Goal: Communication & Community: Share content

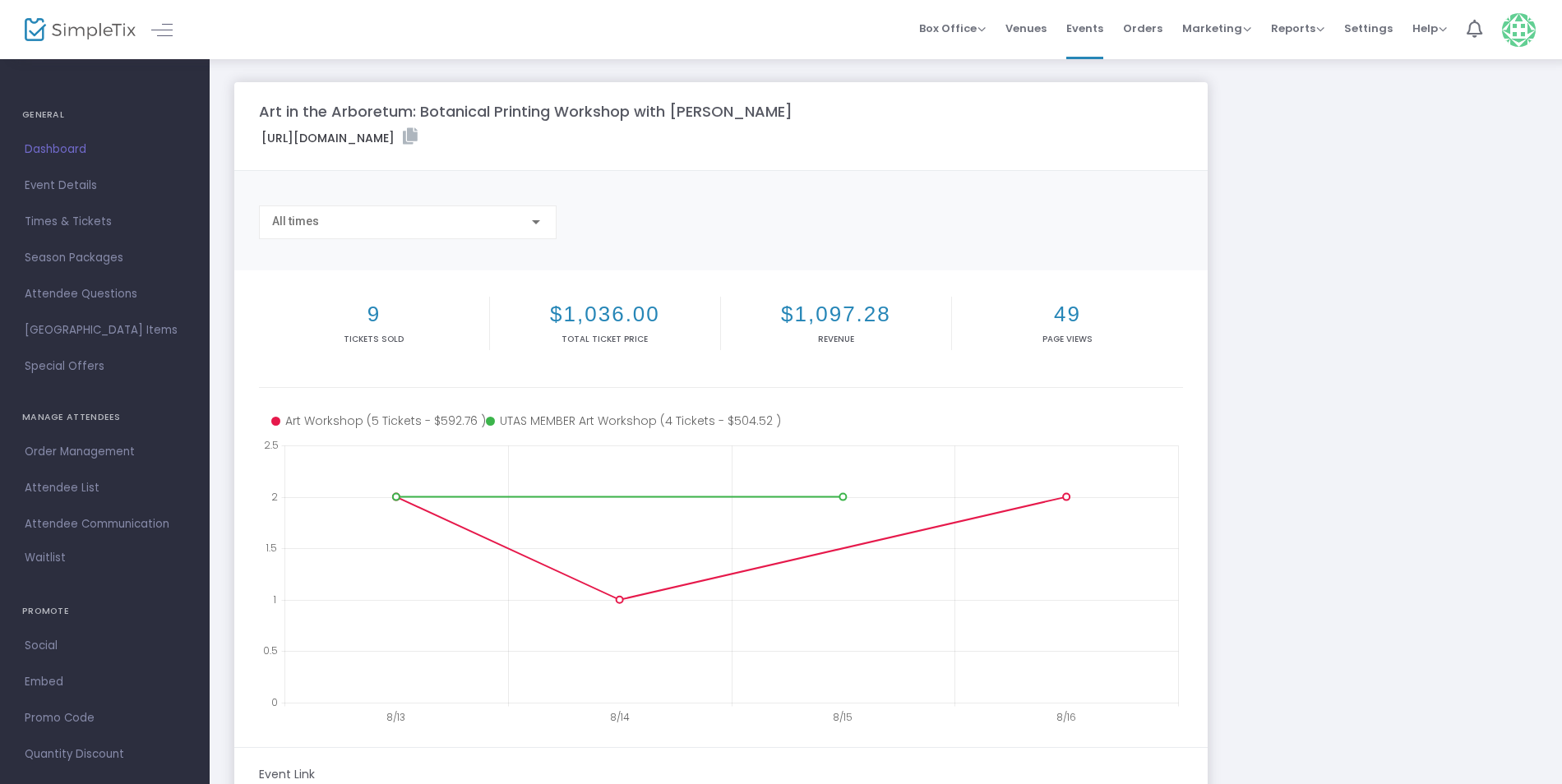
click at [418, 130] on label "https://www.simpletix.com/e/art-in-the-arboretum-botanical-printing-wo-tickets-…" at bounding box center [339, 138] width 156 height 19
click at [418, 136] on icon at bounding box center [410, 136] width 15 height 17
click at [96, 193] on span "Event Details" at bounding box center [105, 186] width 160 height 22
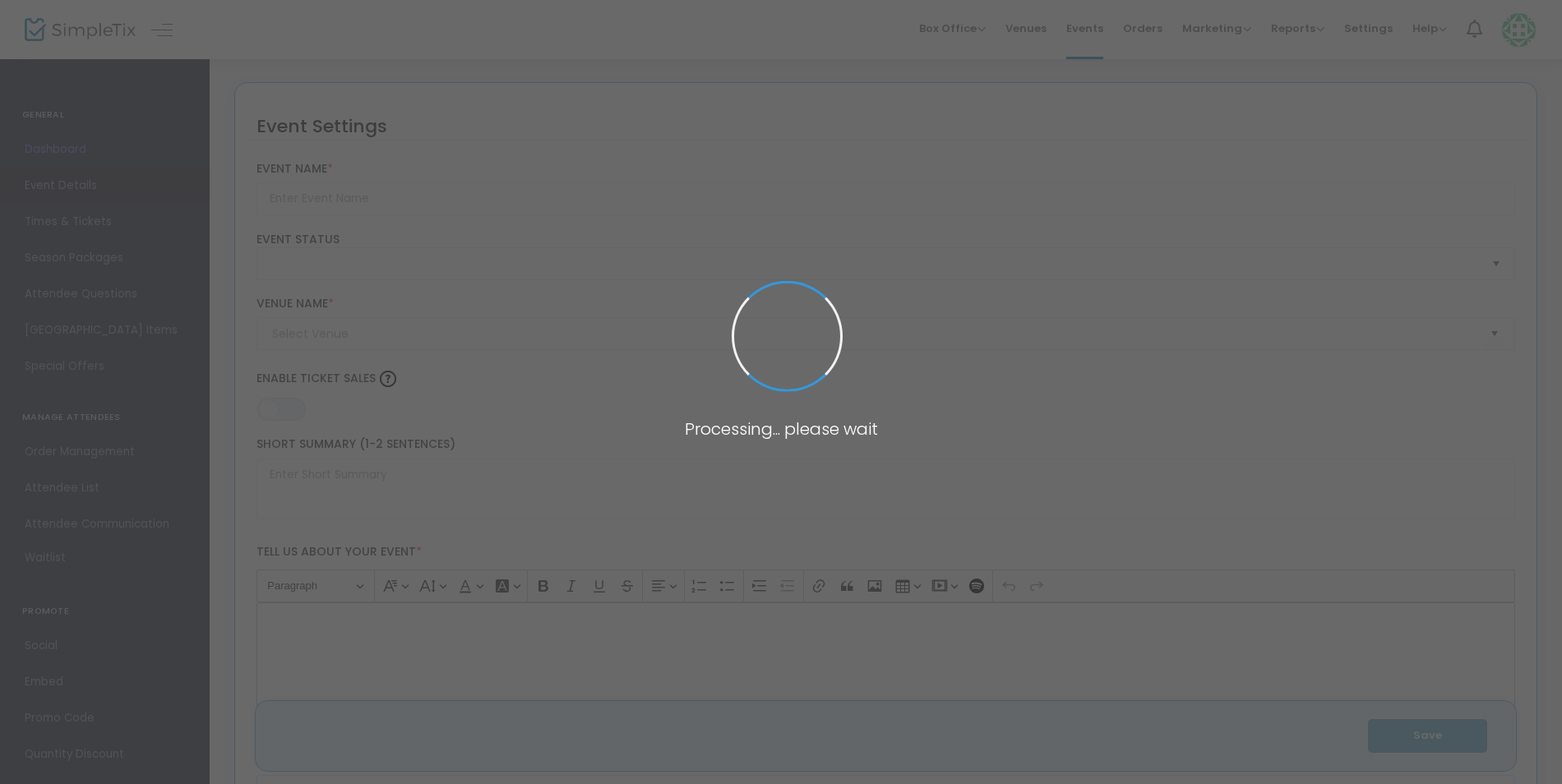
type input "Art in the Arboretum: Botanical Printing Workshop with [PERSON_NAME]"
type textarea "Join us at the UT Arboretum for a full day botanical printing workshop on Satur…"
type input "Register Now"
type input "UT Arboretum -Sharp Program Shelter (Sharp Program Shelter)"
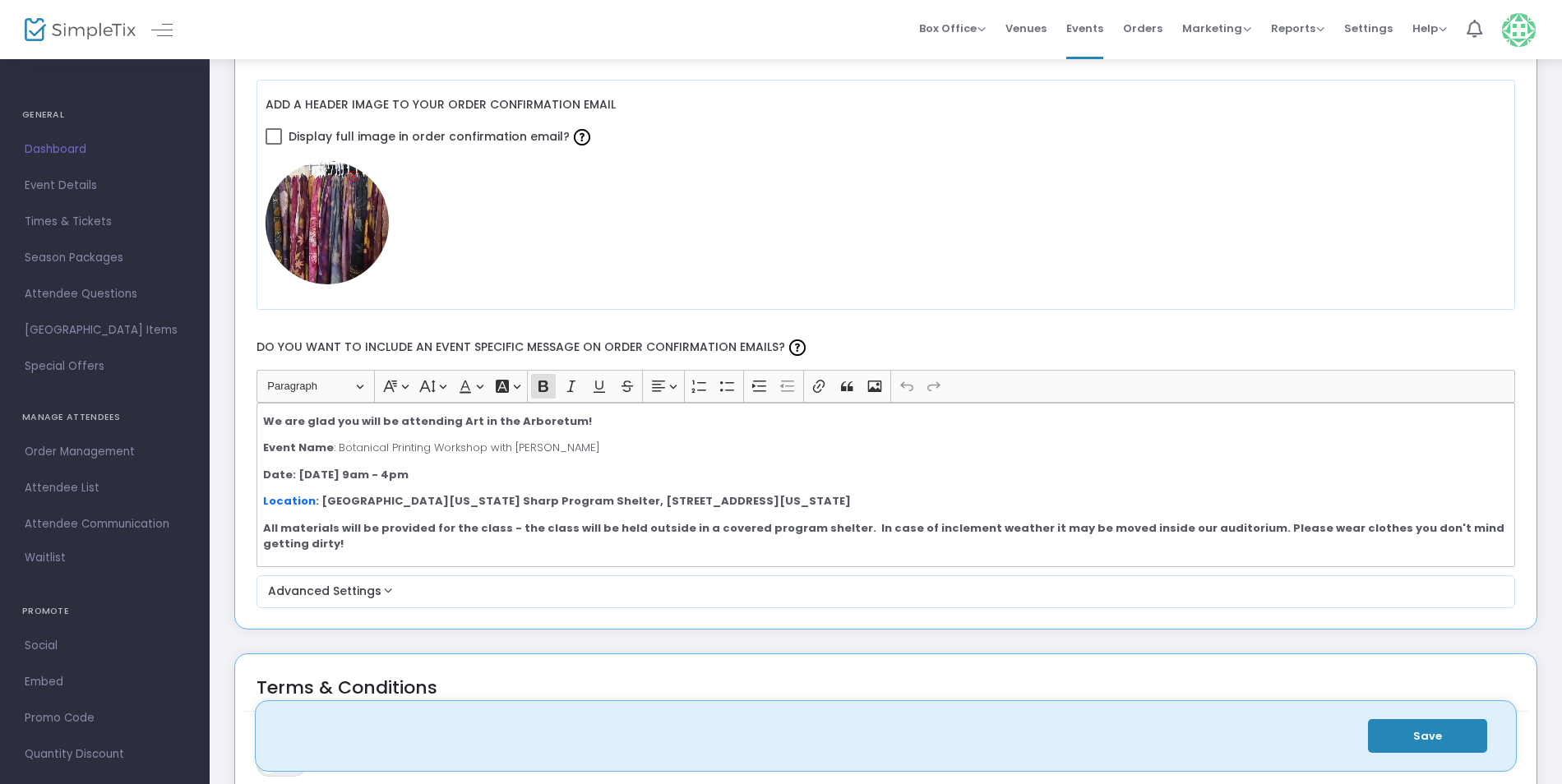
scroll to position [2197, 0]
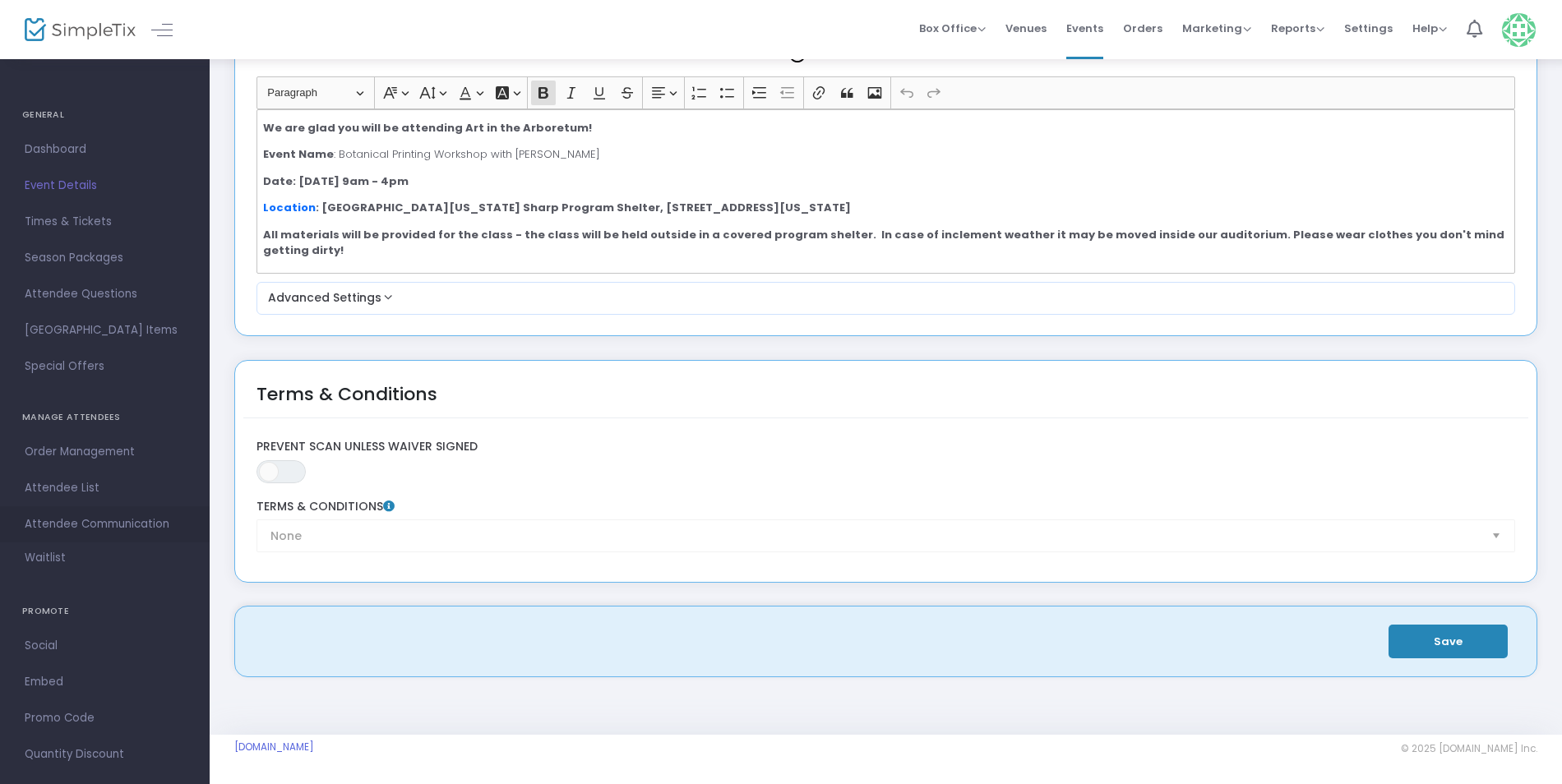
click at [32, 521] on span "Attendee Communication" at bounding box center [105, 524] width 160 height 22
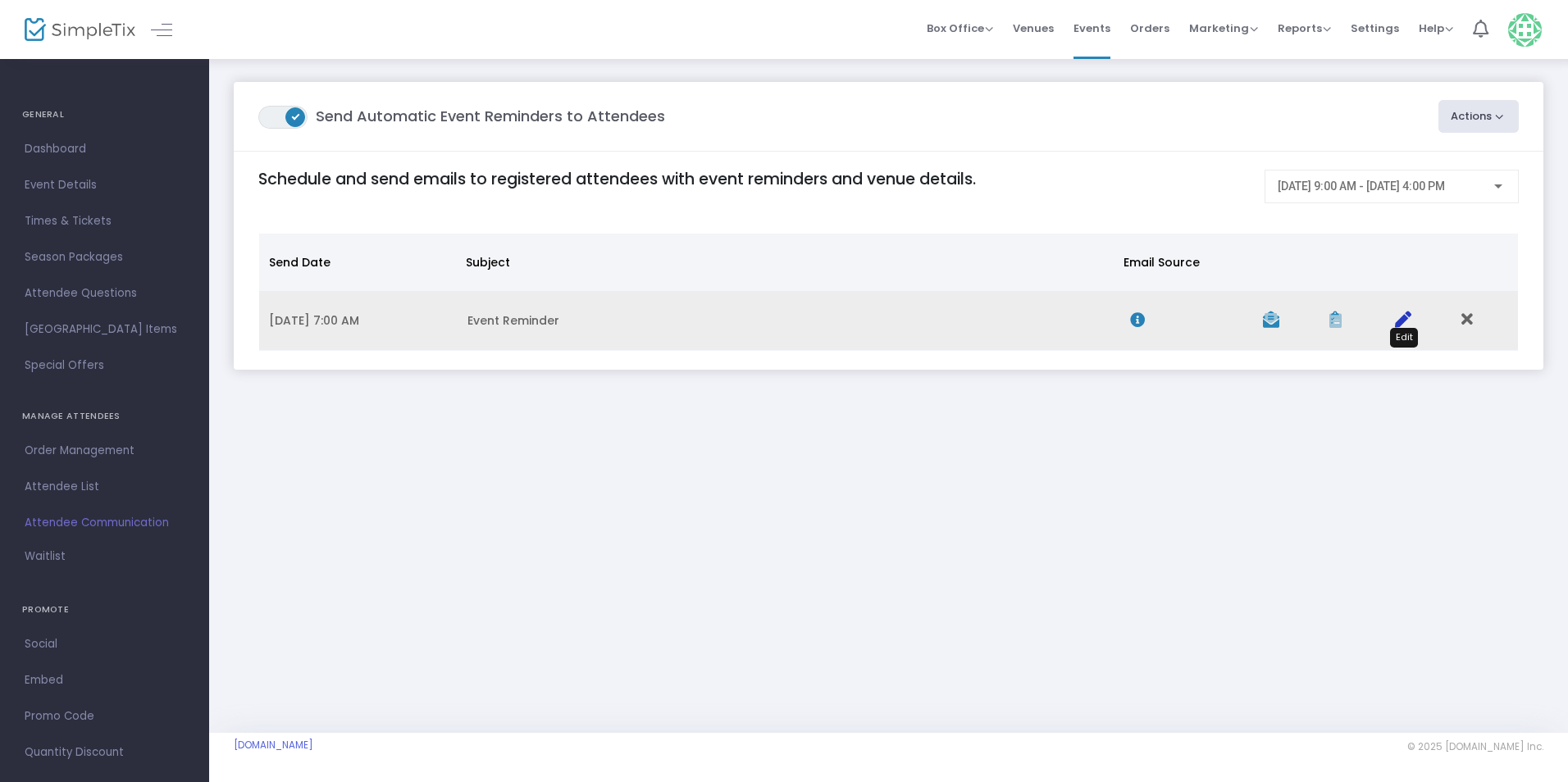
click at [1395, 322] on icon "Data table" at bounding box center [1403, 319] width 17 height 17
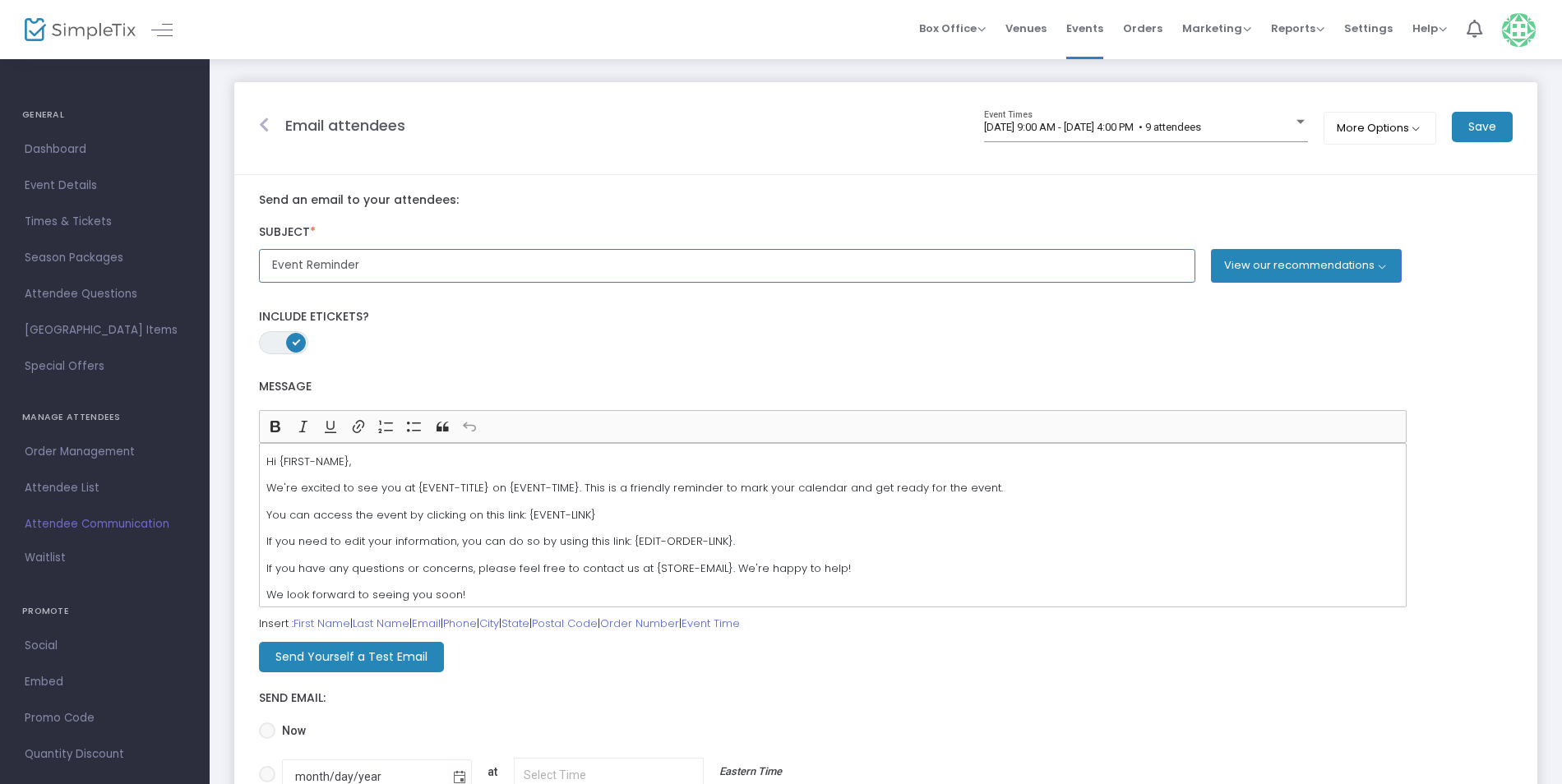
click at [397, 256] on input "Event Reminder" at bounding box center [726, 266] width 936 height 34
drag, startPoint x: 397, startPoint y: 256, endPoint x: 269, endPoint y: 267, distance: 128.5
click at [269, 267] on input "Event Reminder" at bounding box center [726, 266] width 936 height 34
type input "Art in the Arboretum is Saturday September 13 at 9am"
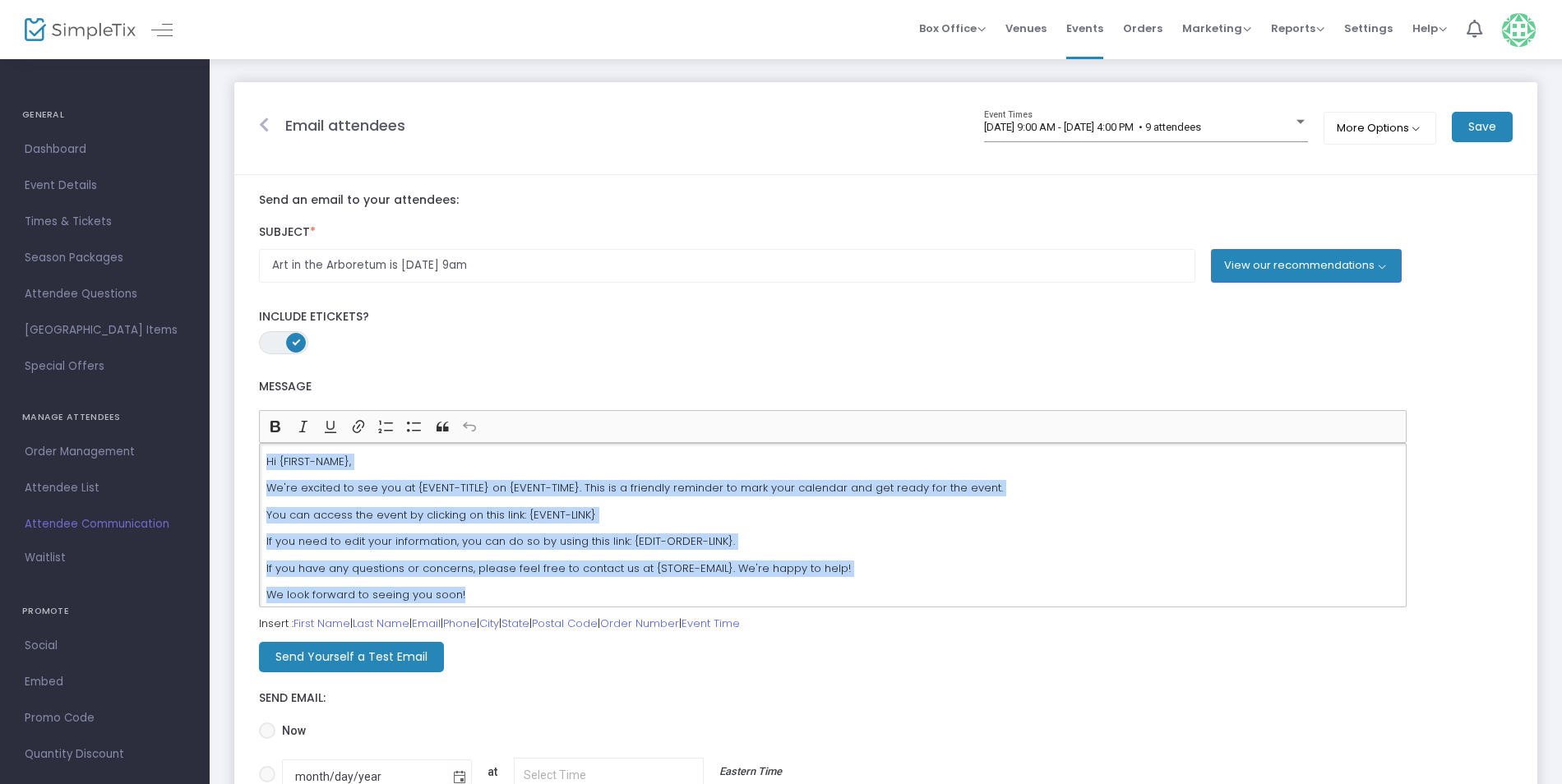
scroll to position [6, 0]
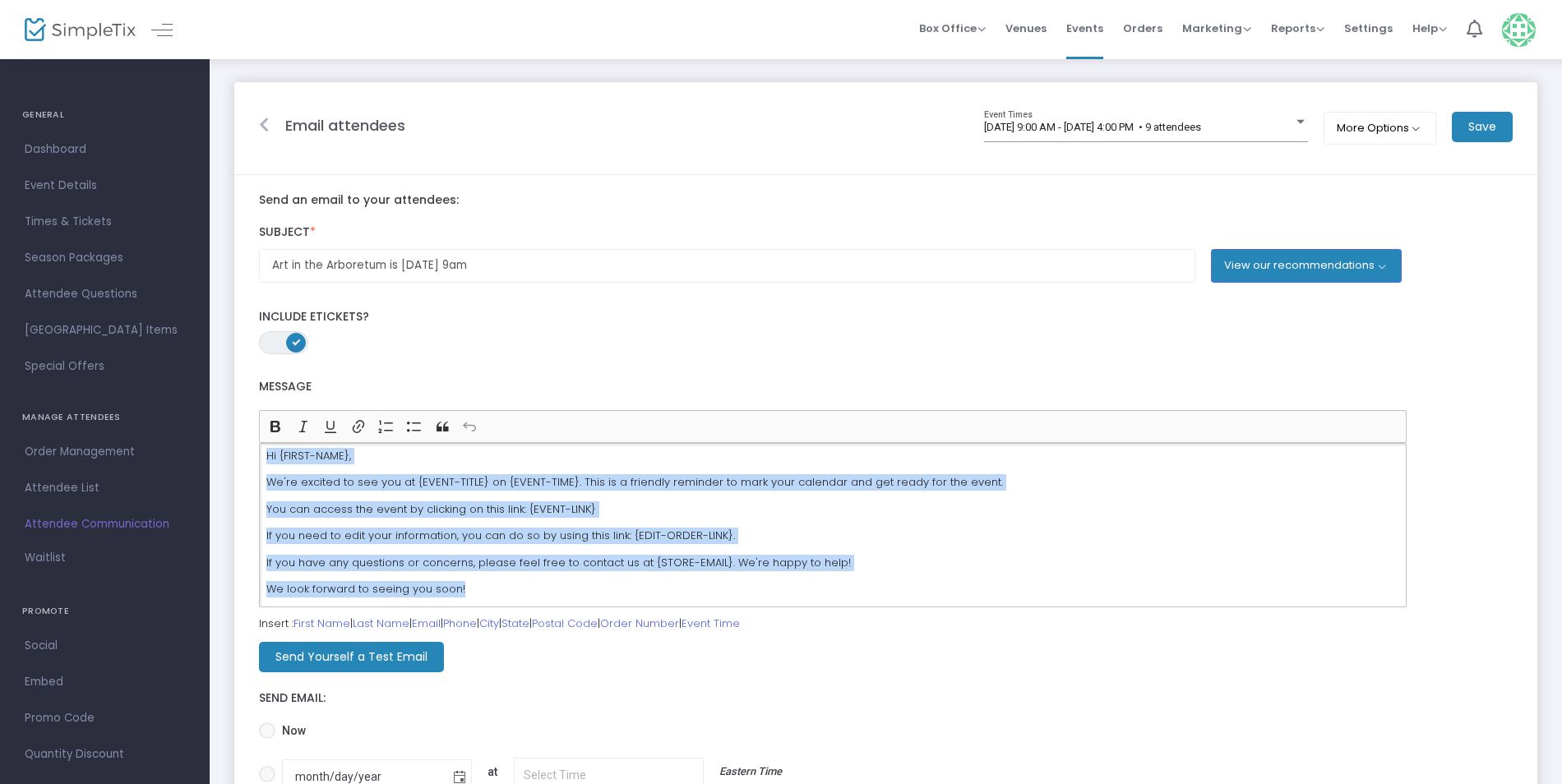
drag, startPoint x: 262, startPoint y: 460, endPoint x: 361, endPoint y: 481, distance: 101.2
click at [811, 620] on form "Subject * Art in the Arboretum is Saturday September 13 at 9am View our recomme…" at bounding box center [885, 539] width 1253 height 664
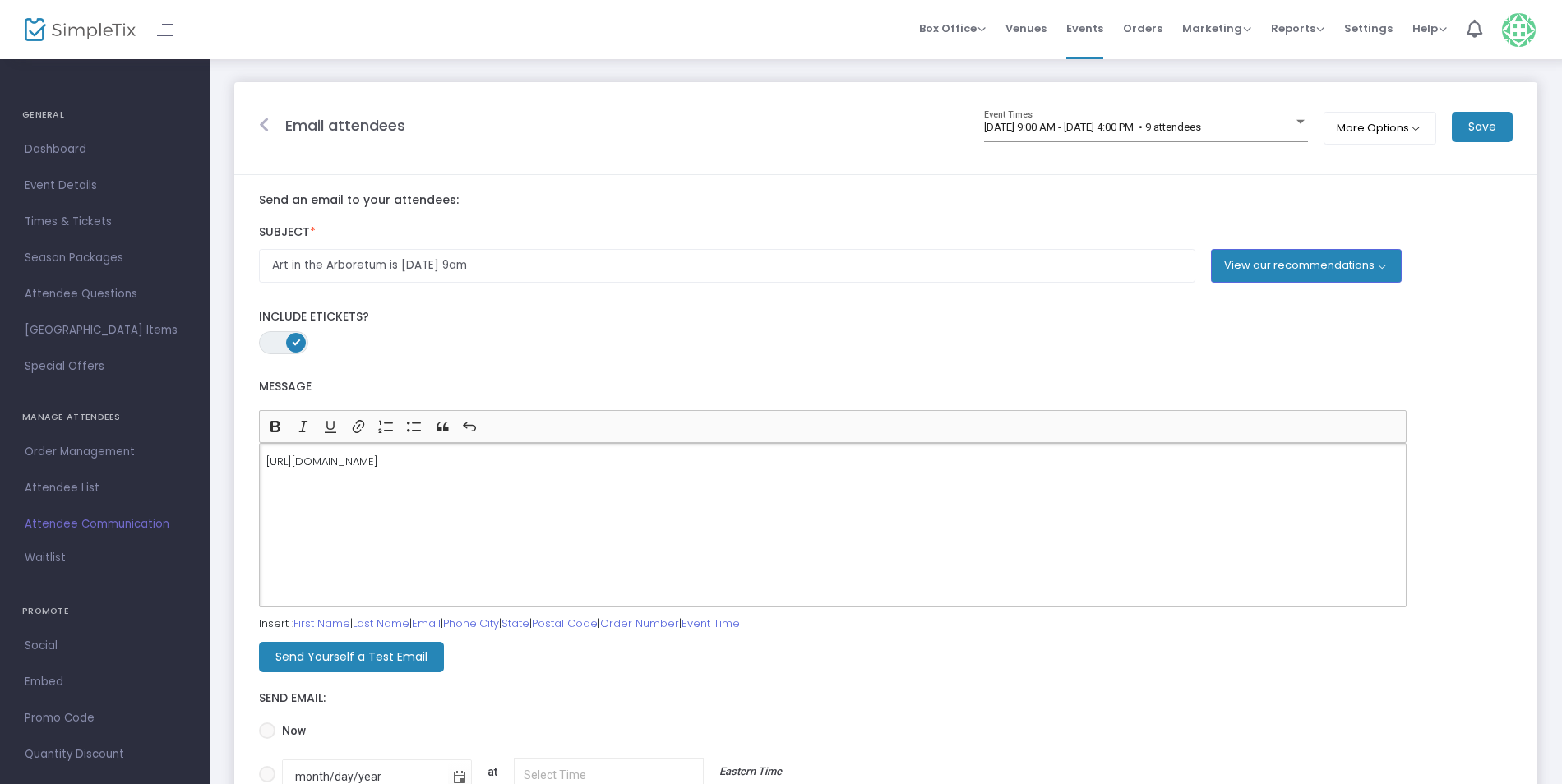
drag, startPoint x: 745, startPoint y: 464, endPoint x: 264, endPoint y: 468, distance: 481.0
click at [264, 468] on div "https://www.simpletix.com/e/art-in-the-arboretum-botanical-printing-wo-tickets-…" at bounding box center [833, 525] width 1148 height 164
click at [53, 181] on span "Event Details" at bounding box center [105, 186] width 160 height 22
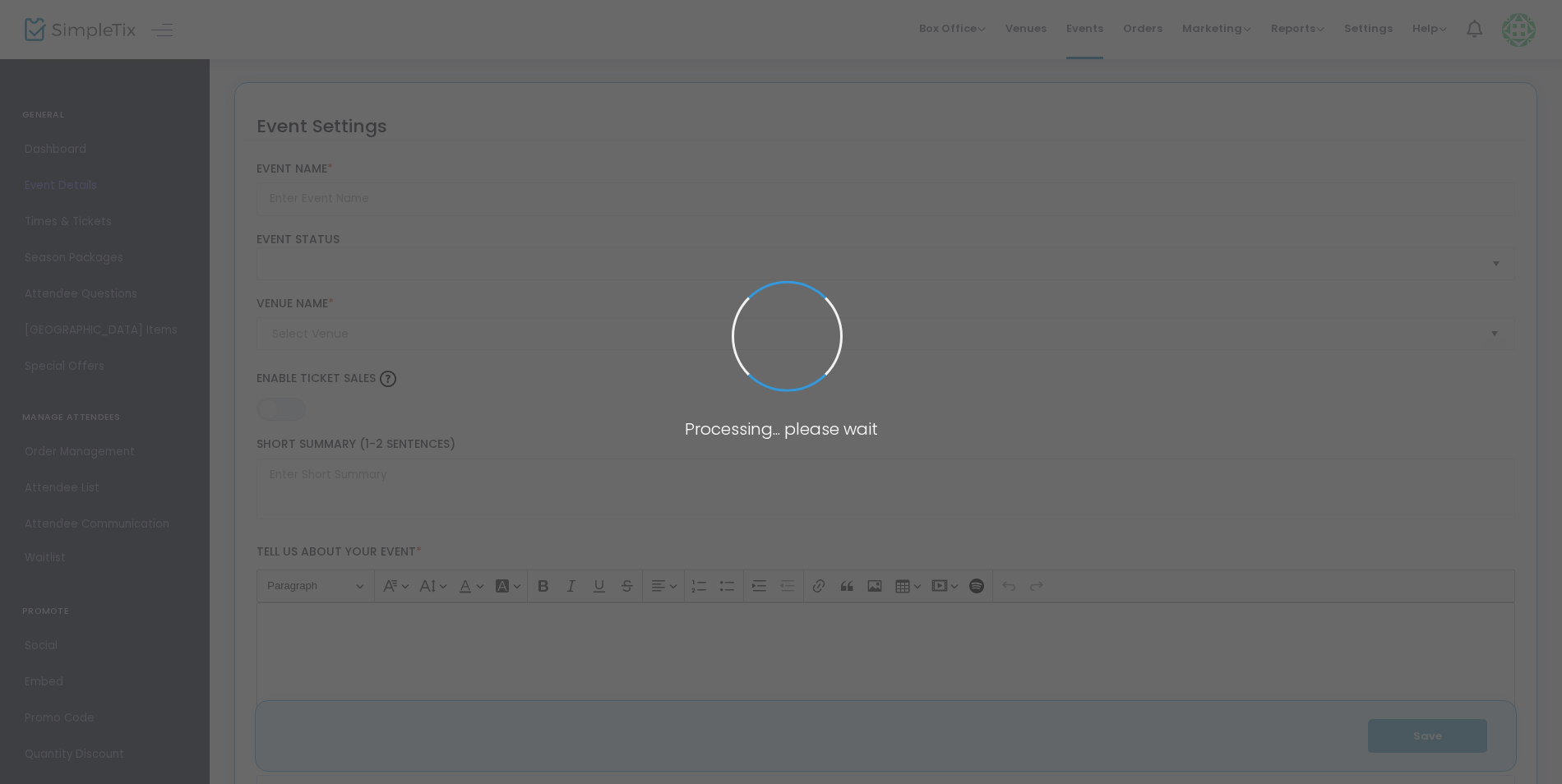
type input "Art in the Arboretum: Botanical Printing Workshop with [PERSON_NAME]"
type textarea "Join us at the UT Arboretum for a full day botanical printing workshop on Satur…"
type input "Register Now"
type input "UT Arboretum -Sharp Program Shelter (Sharp Program Shelter)"
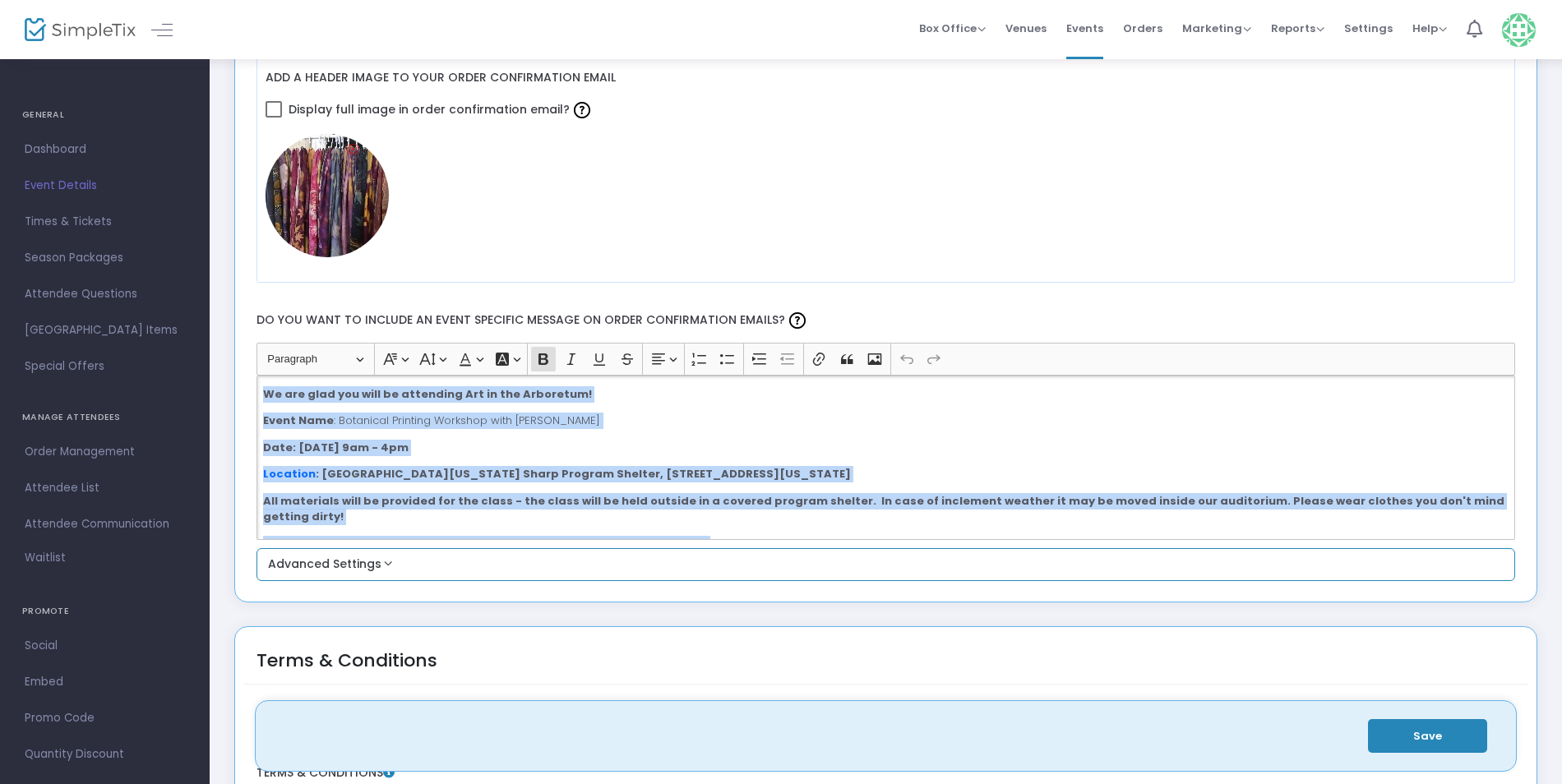
scroll to position [33, 0]
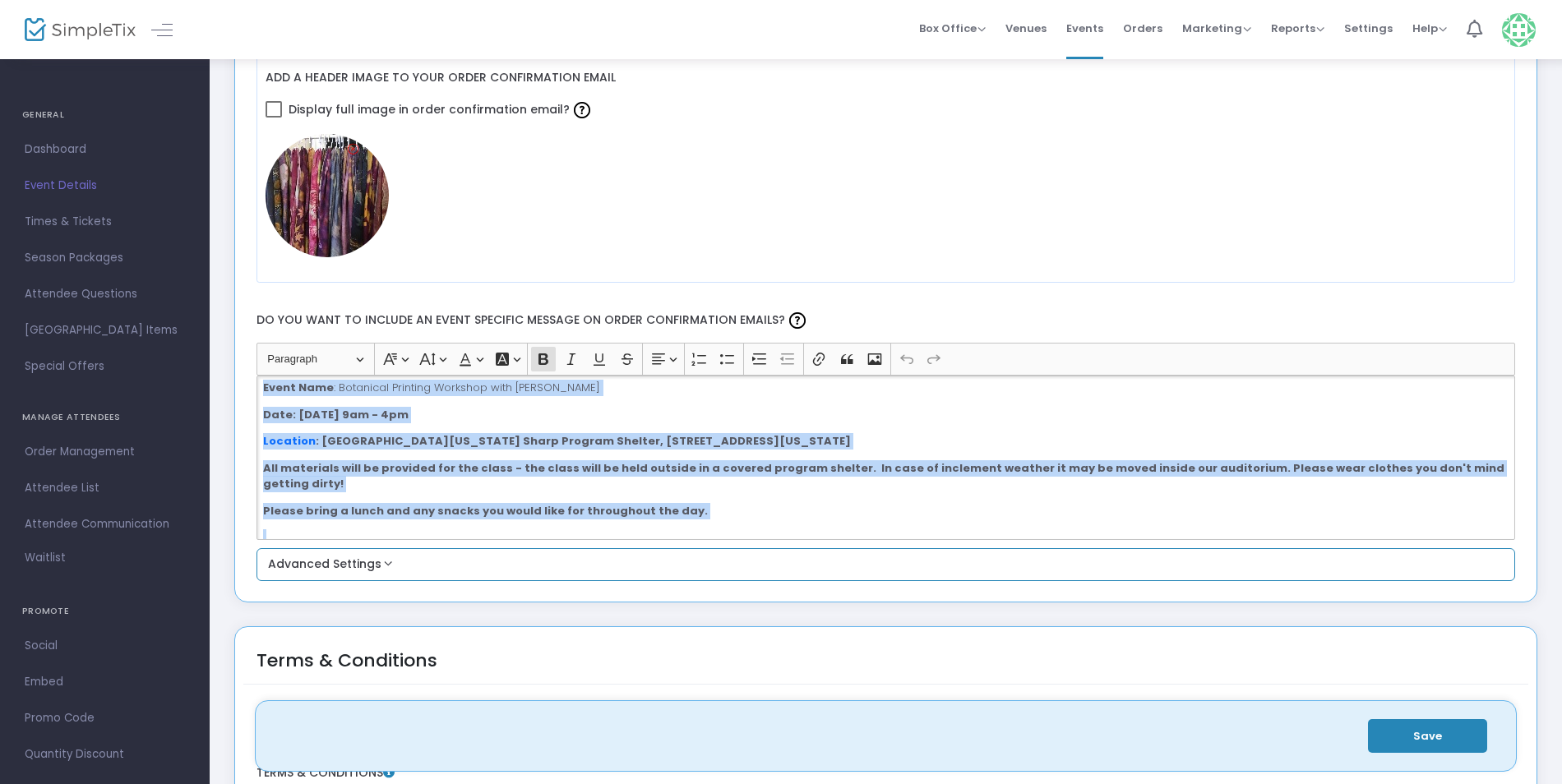
drag, startPoint x: 262, startPoint y: 394, endPoint x: 793, endPoint y: 551, distance: 553.7
click at [793, 551] on div "Add a header image to your order confirmation email Display full image in order…" at bounding box center [886, 312] width 1259 height 536
copy div "We are glad you will be attending Art in the Arboretum! Event Name : Botanical …"
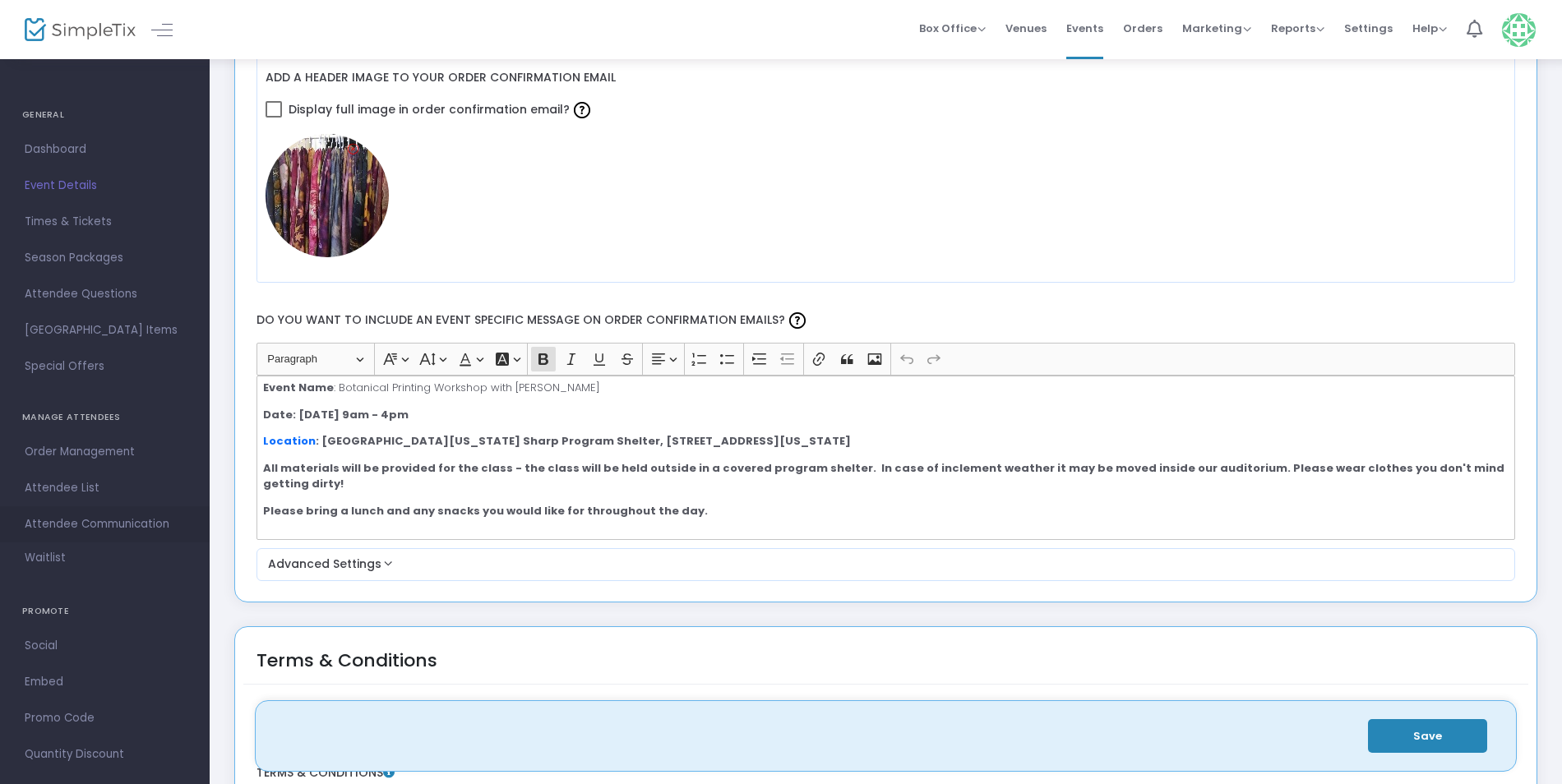
click at [44, 522] on span "Attendee Communication" at bounding box center [105, 524] width 160 height 22
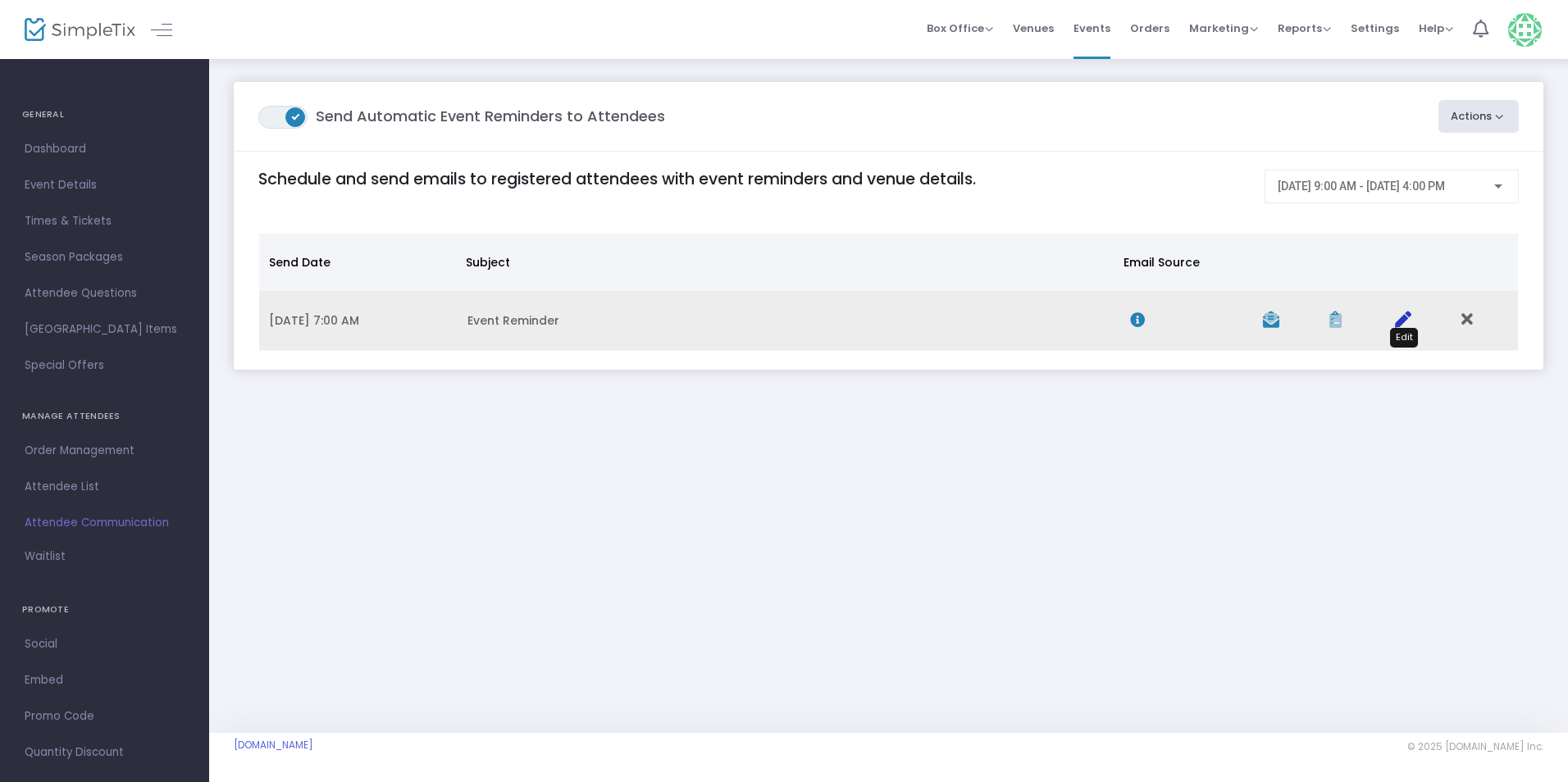
click at [1407, 316] on icon "Data table" at bounding box center [1403, 319] width 17 height 17
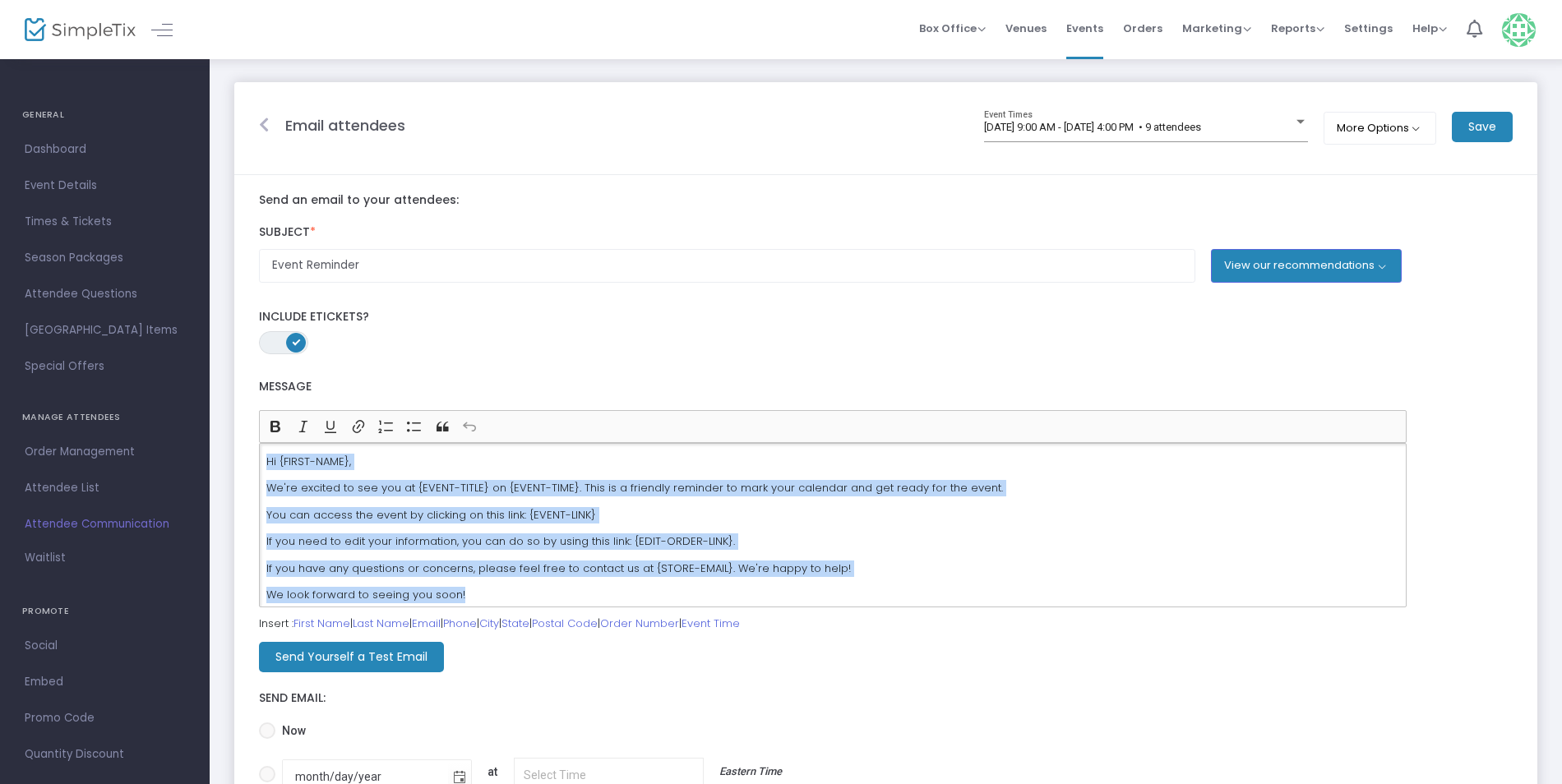
scroll to position [6, 0]
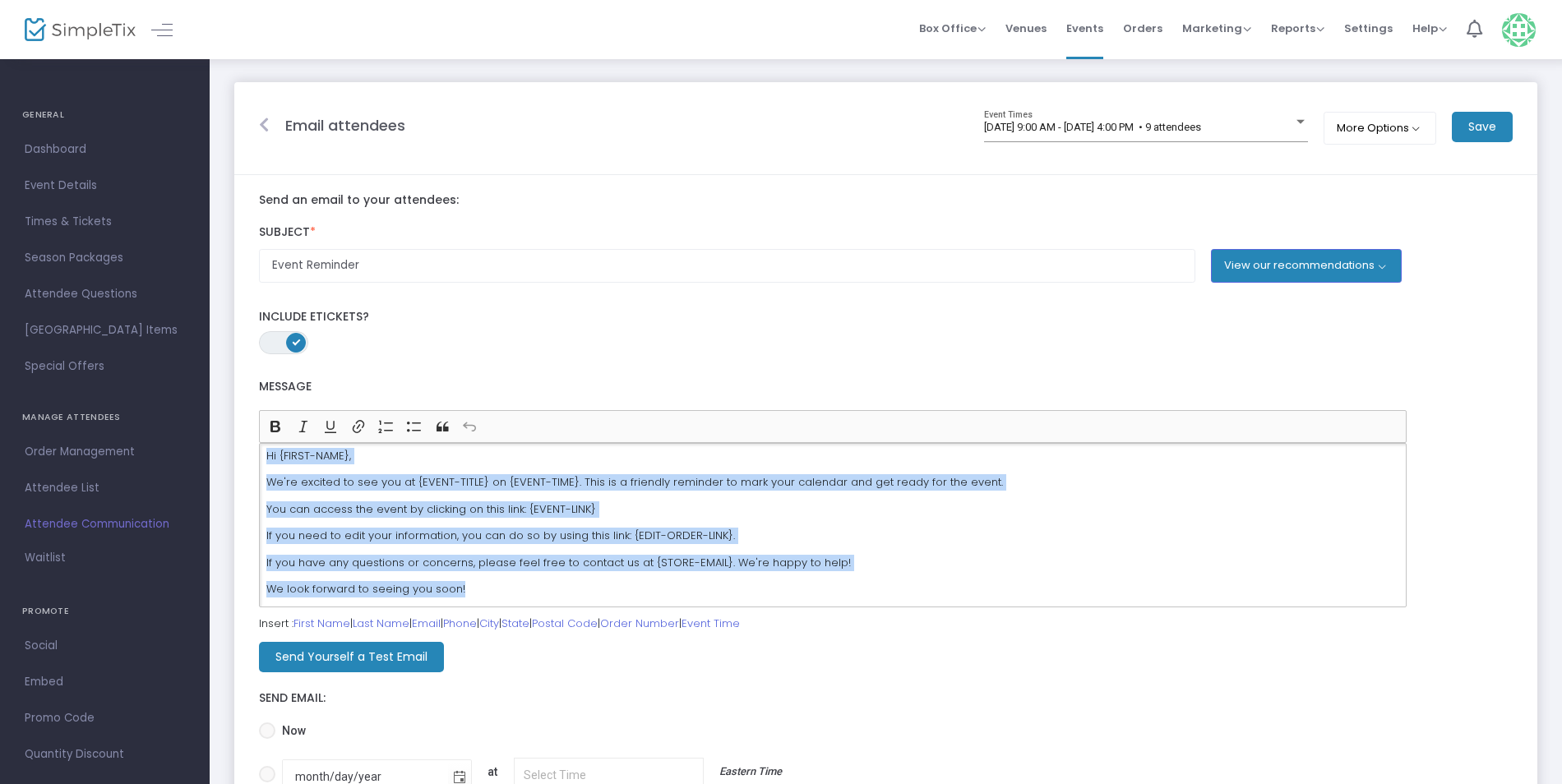
drag, startPoint x: 261, startPoint y: 464, endPoint x: 824, endPoint y: 597, distance: 578.5
click at [824, 597] on div "Hi {FIRST-NAME}, We're excited to see you at {EVENT-TITLE} on {EVENT-TIME}. Thi…" at bounding box center [833, 525] width 1148 height 164
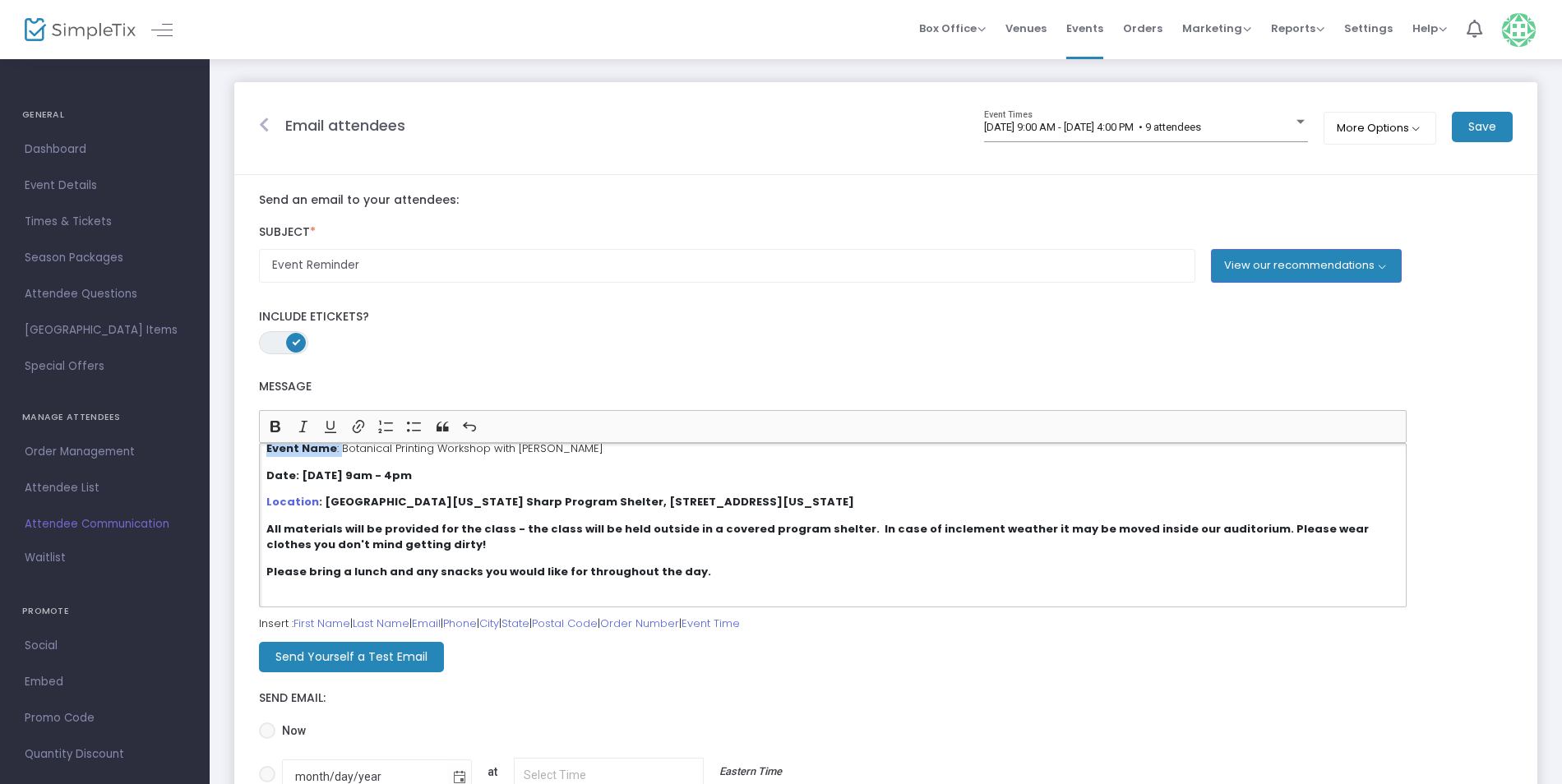
scroll to position [0, 0]
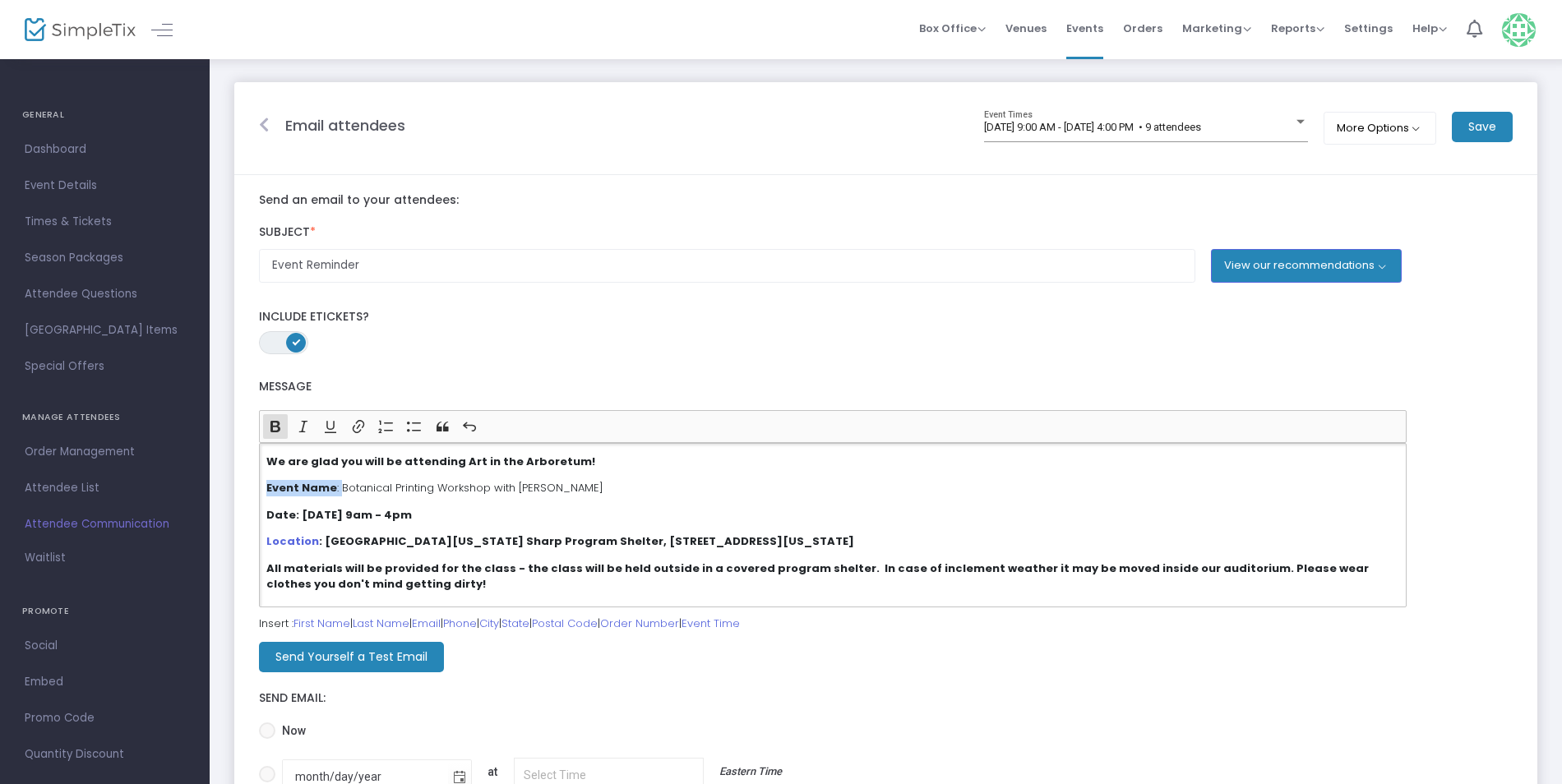
drag, startPoint x: 337, startPoint y: 449, endPoint x: 413, endPoint y: 461, distance: 76.9
click at [602, 467] on div "We are glad you will be attending Art in the Arboretum! Event Name : Botanical …" at bounding box center [833, 525] width 1148 height 164
click at [334, 474] on div "We are glad you will be attending Art in the Arboretum! Event Name : Botanical …" at bounding box center [833, 525] width 1148 height 164
drag, startPoint x: 336, startPoint y: 486, endPoint x: 603, endPoint y: 492, distance: 267.1
click at [603, 492] on p "Event Name : Botanical Printing Workshop with Jan Quarles" at bounding box center [833, 487] width 1134 height 17
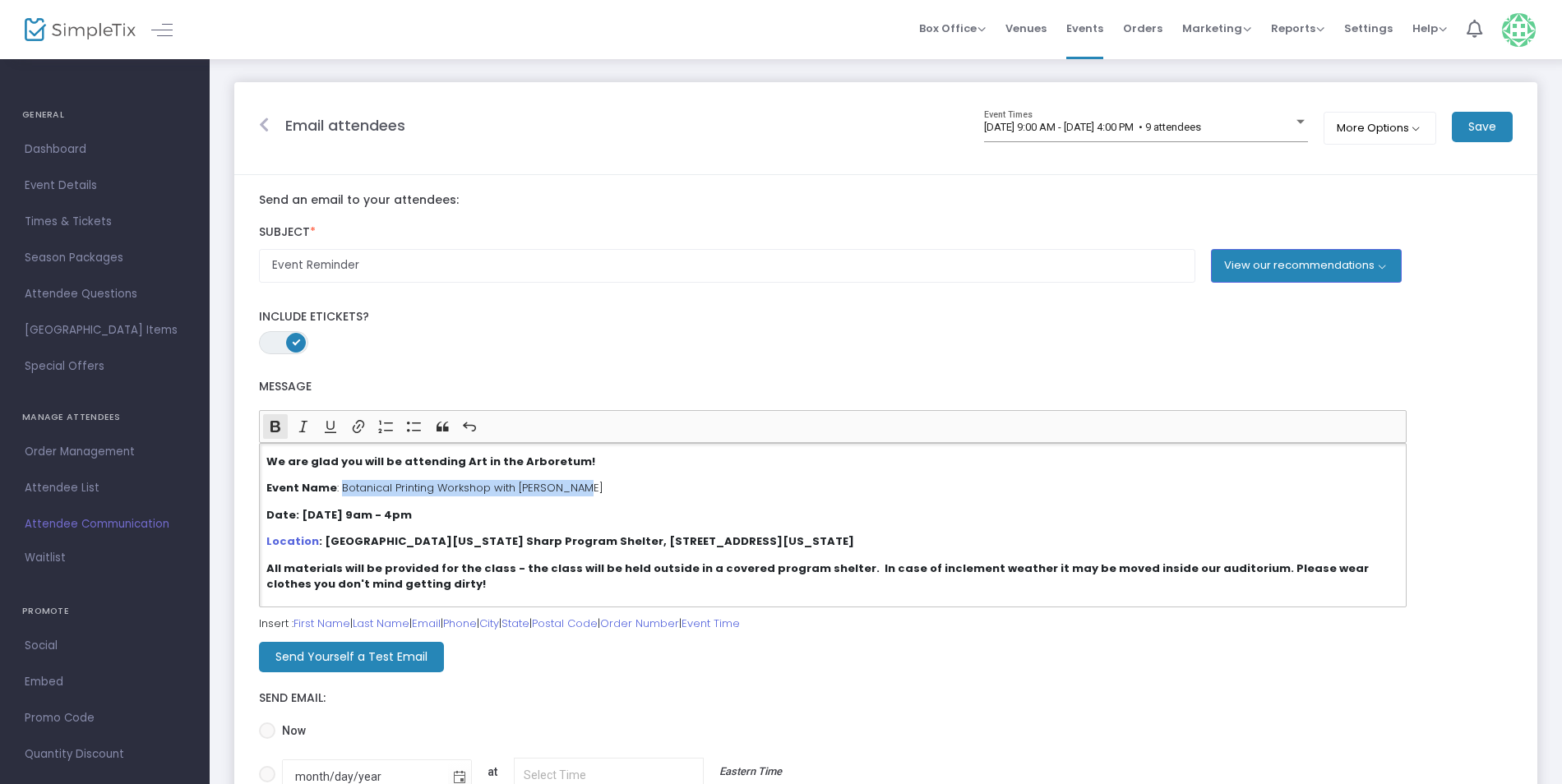
click at [273, 423] on icon "Editor toolbar" at bounding box center [275, 426] width 10 height 11
click at [647, 529] on div "We are glad you will be attending Art in the Arboretum! Event Name : Botanical …" at bounding box center [833, 525] width 1148 height 164
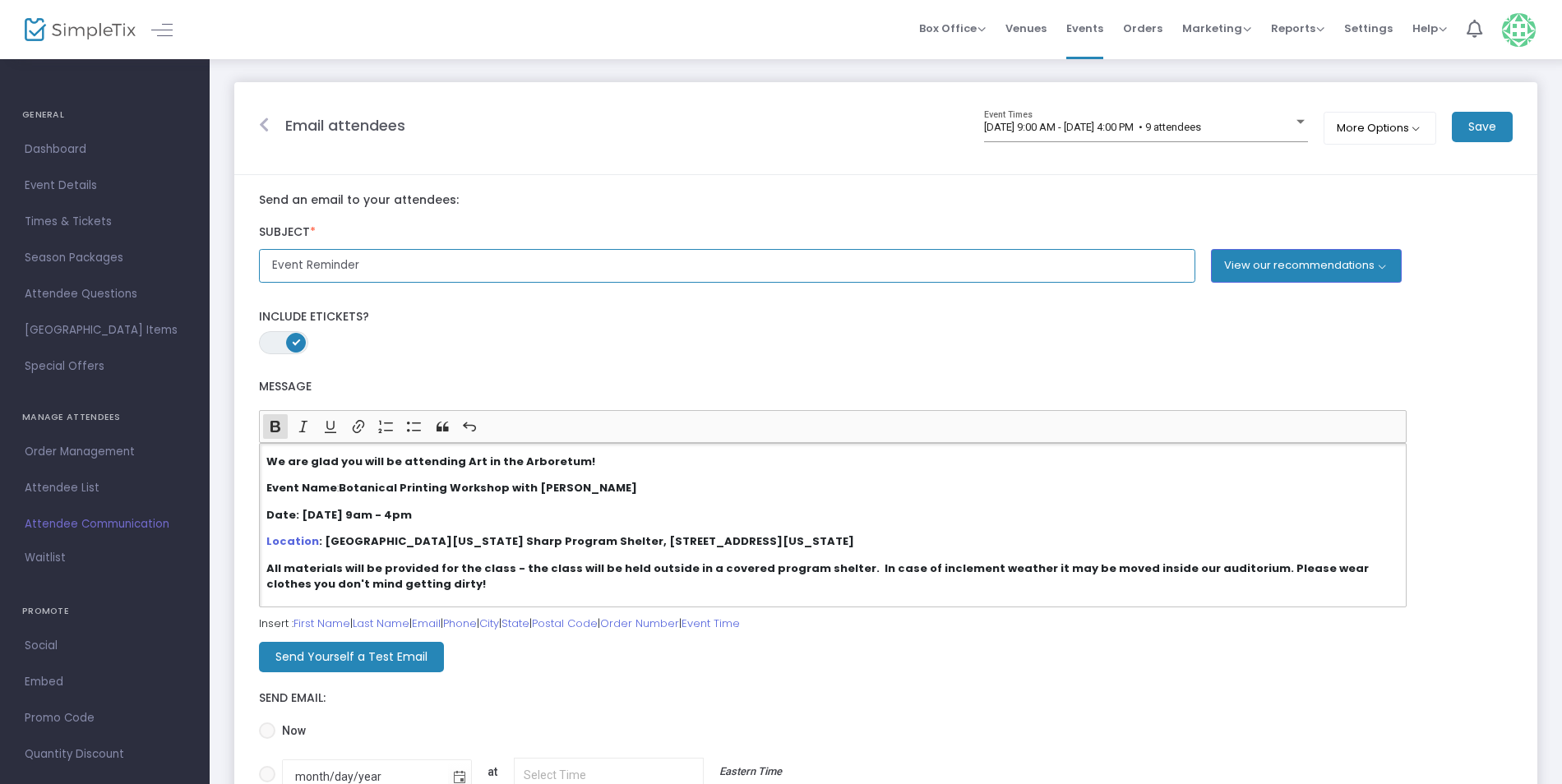
click at [379, 266] on input "Event Reminder" at bounding box center [726, 266] width 936 height 34
type input "Event Reminder: Botanical Printing at the UT Arboretum is Saturday at 9am!"
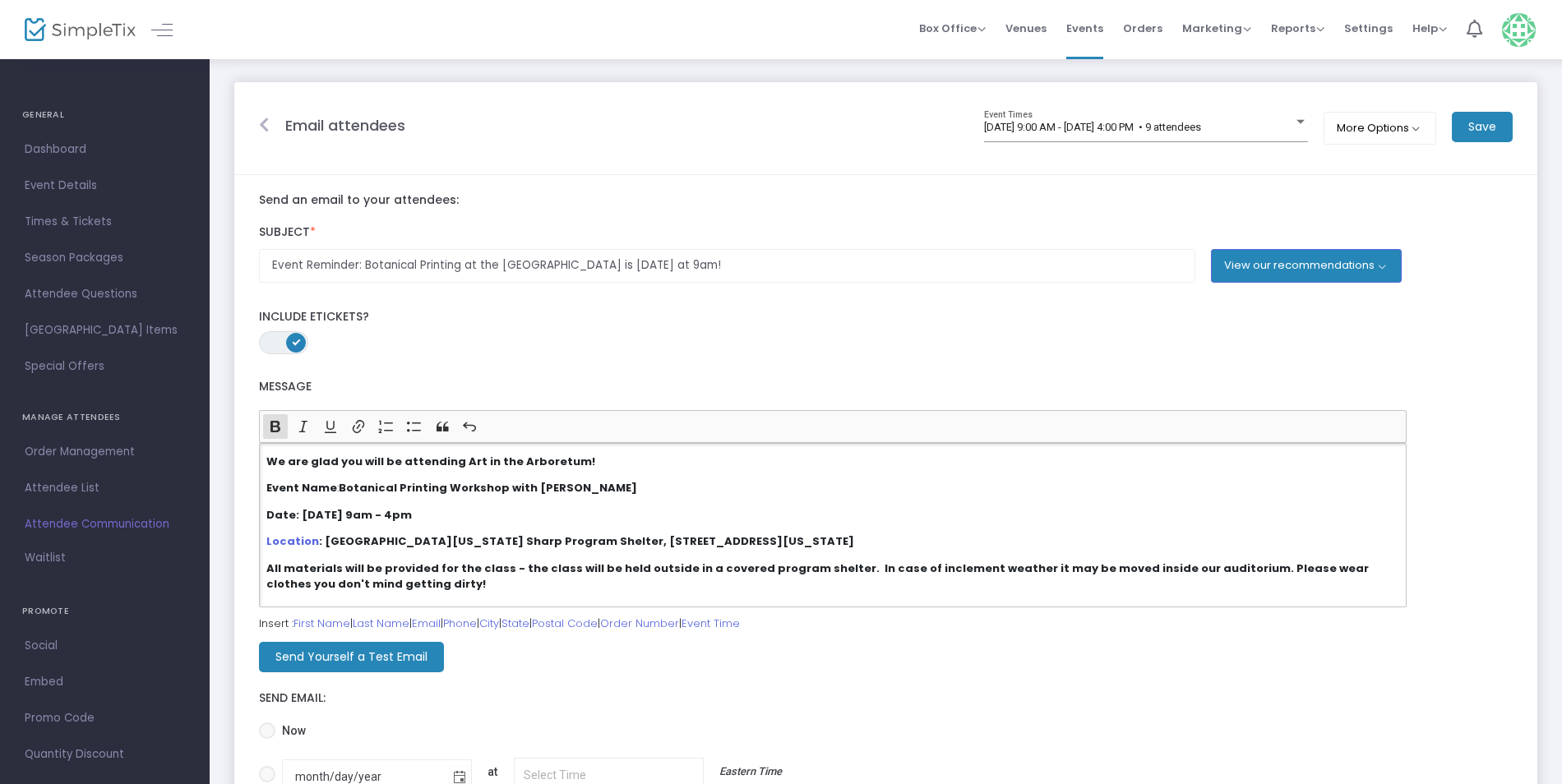
scroll to position [49, 0]
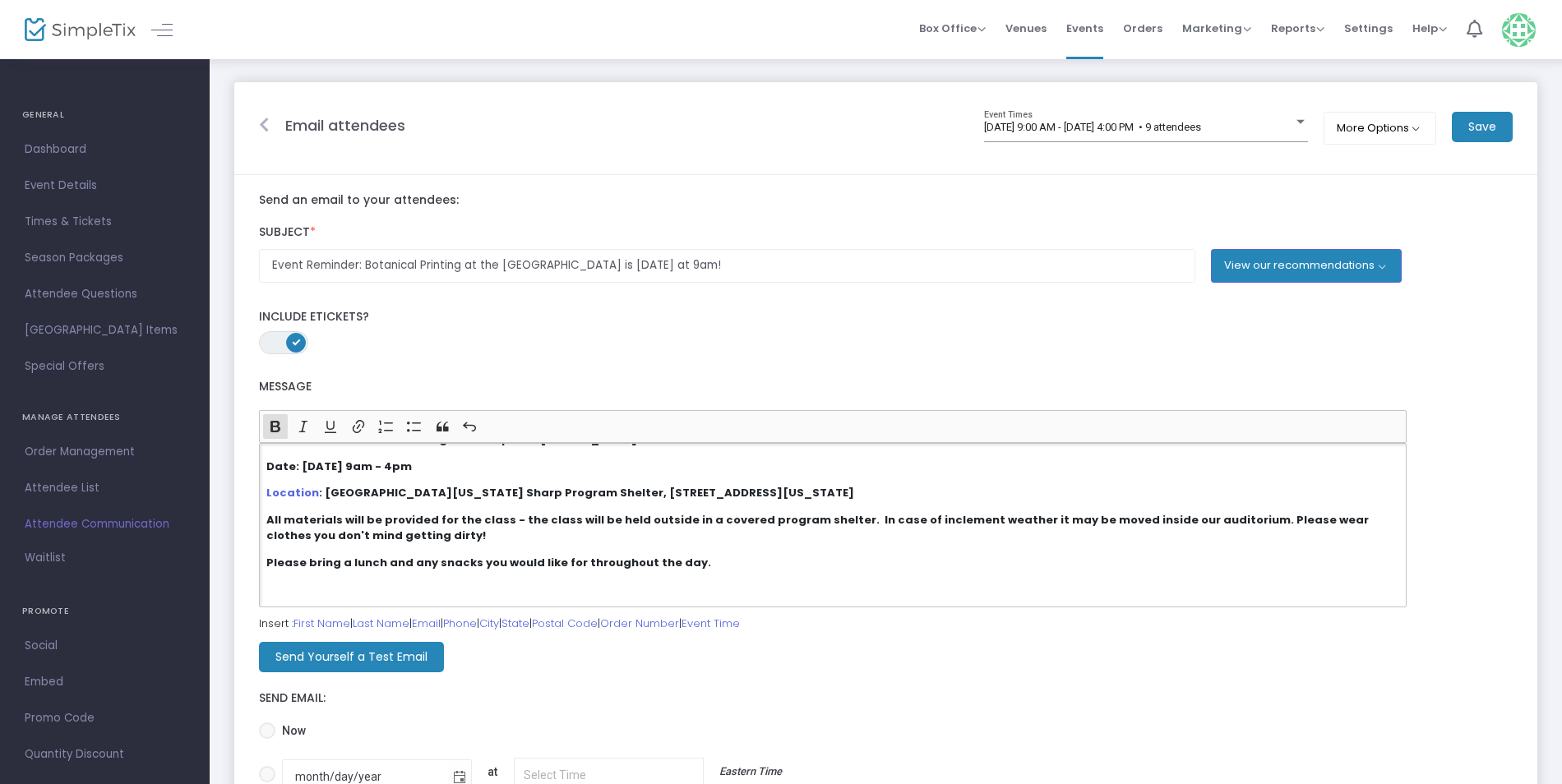
click at [396, 538] on p "All materials will be provided for the class - the class will be held outside i…" at bounding box center [833, 528] width 1134 height 32
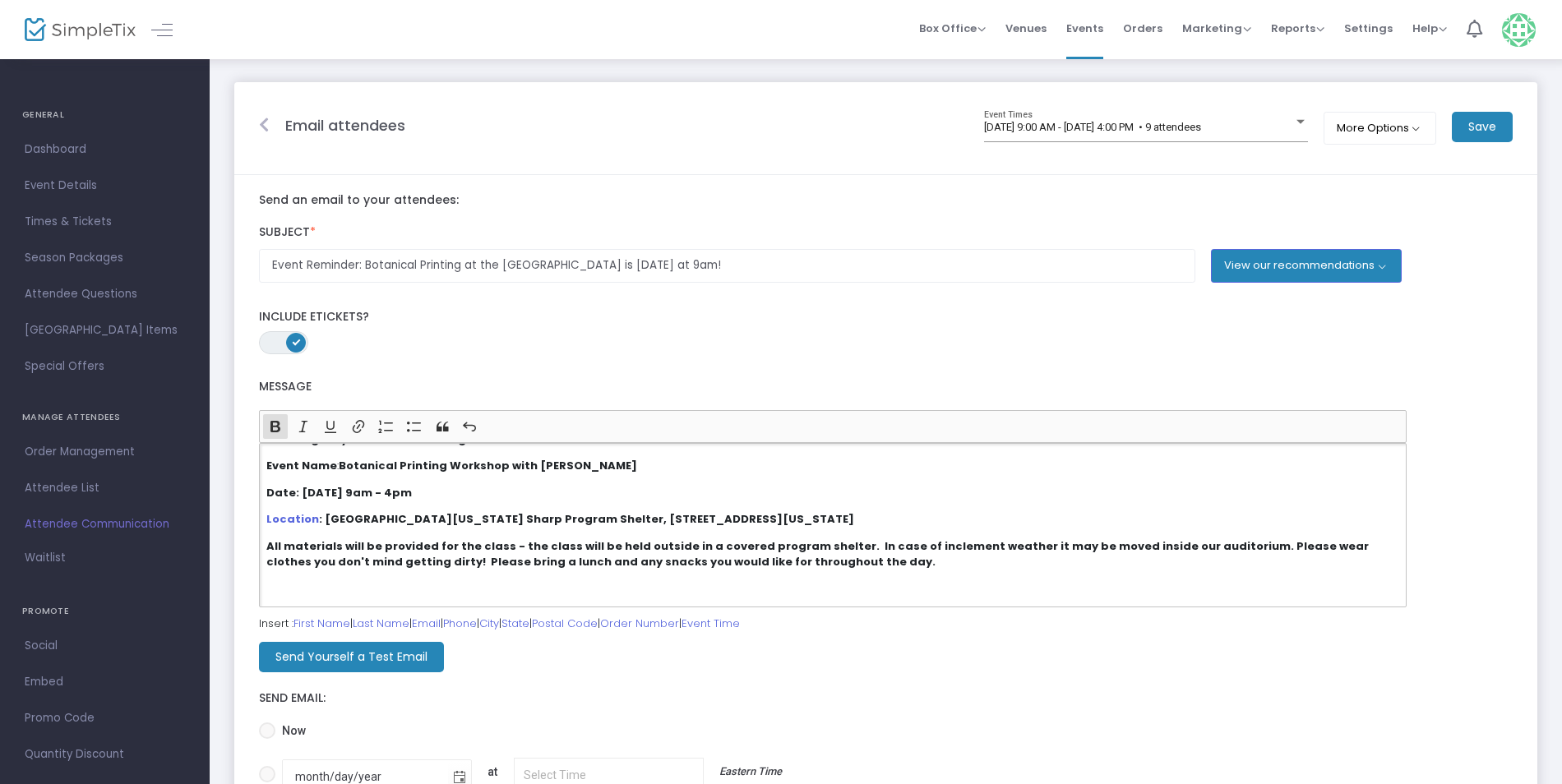
click at [487, 562] on strong "All materials will be provided for the class - the class will be held outside i…" at bounding box center [817, 554] width 1102 height 32
click at [819, 557] on p "All materials will be provided for the class - the class will be held outside i…" at bounding box center [833, 554] width 1134 height 32
